Goal: Information Seeking & Learning: Learn about a topic

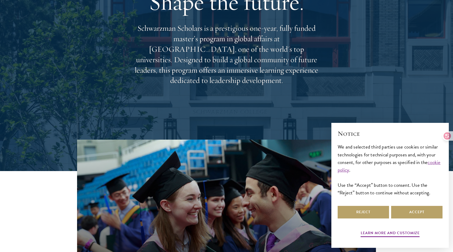
scroll to position [85, 0]
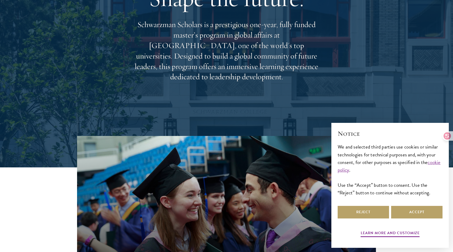
click at [211, 42] on p "Schwarzman Scholars is a prestigious one-year, fully funded master’s program in…" at bounding box center [226, 50] width 189 height 63
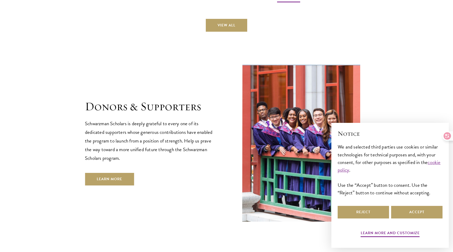
scroll to position [1454, 0]
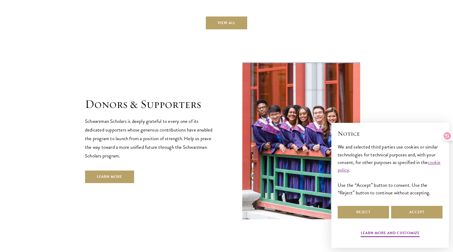
drag, startPoint x: 93, startPoint y: 78, endPoint x: 232, endPoint y: 119, distance: 145.2
click at [243, 122] on div "Donors & Supporters Schwarzman Scholars is deeply grateful to every one of its …" at bounding box center [226, 140] width 283 height 159
click at [195, 117] on p "Schwarzman Scholars is deeply grateful to every one of its dedicated supporters…" at bounding box center [150, 138] width 131 height 43
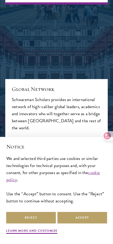
scroll to position [743, 0]
